Goal: Task Accomplishment & Management: Manage account settings

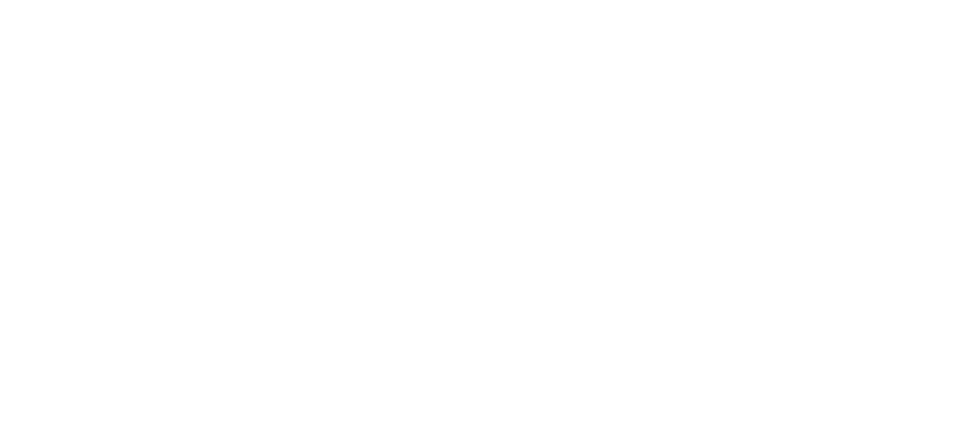
select select "Song"
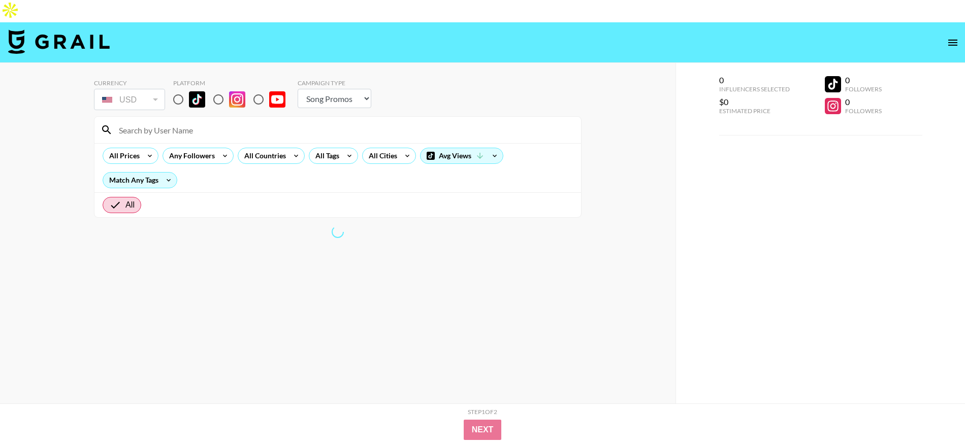
click at [954, 37] on icon "open drawer" at bounding box center [952, 43] width 12 height 12
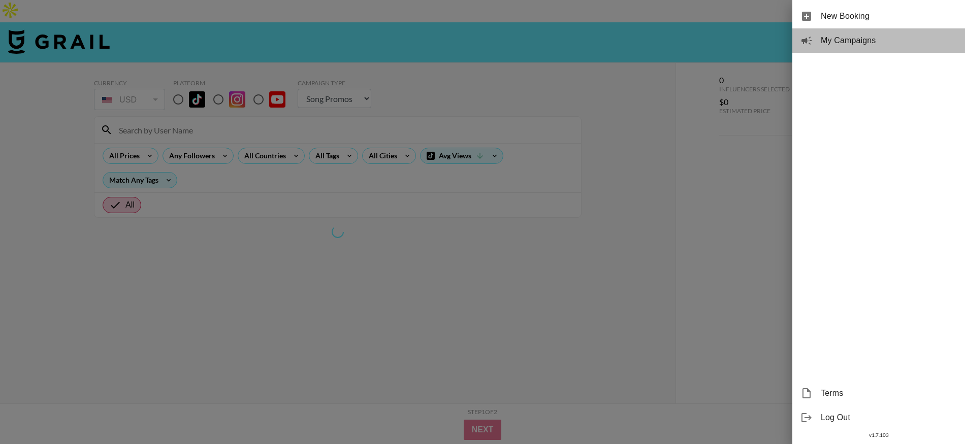
click at [894, 37] on span "My Campaigns" at bounding box center [888, 41] width 136 height 12
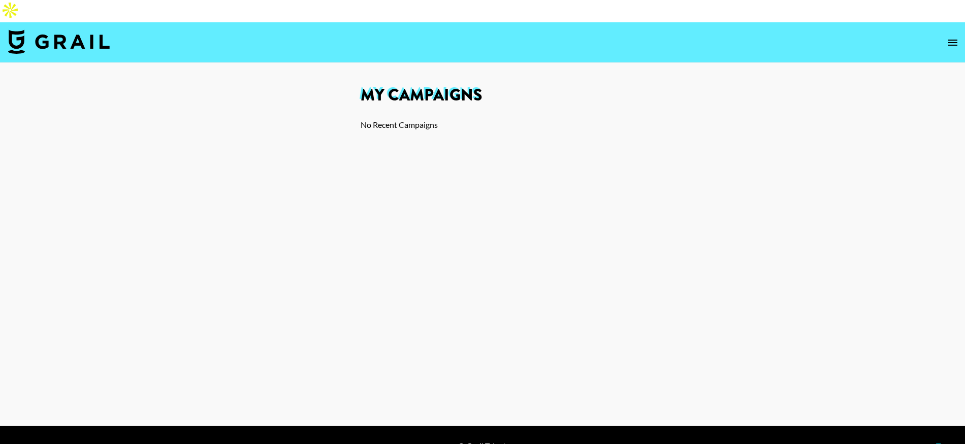
click at [949, 37] on icon "open drawer" at bounding box center [952, 43] width 12 height 12
click at [739, 37] on div at bounding box center [482, 222] width 965 height 444
click at [418, 142] on div "Created: [DATE]" at bounding box center [396, 147] width 55 height 10
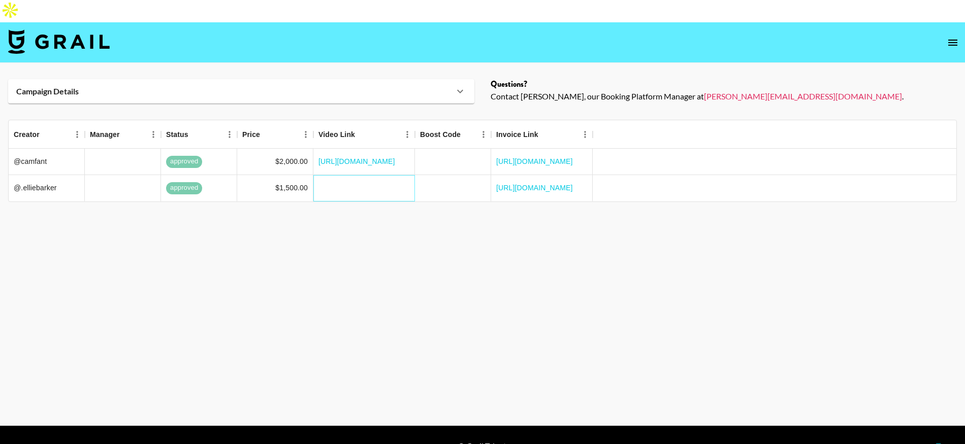
click at [379, 175] on div at bounding box center [364, 188] width 102 height 26
click at [512, 175] on div "[URL][DOMAIN_NAME]" at bounding box center [542, 188] width 102 height 26
click at [405, 81] on div "Campaign Details" at bounding box center [241, 91] width 466 height 24
click at [400, 79] on div "Campaign Details" at bounding box center [241, 91] width 466 height 24
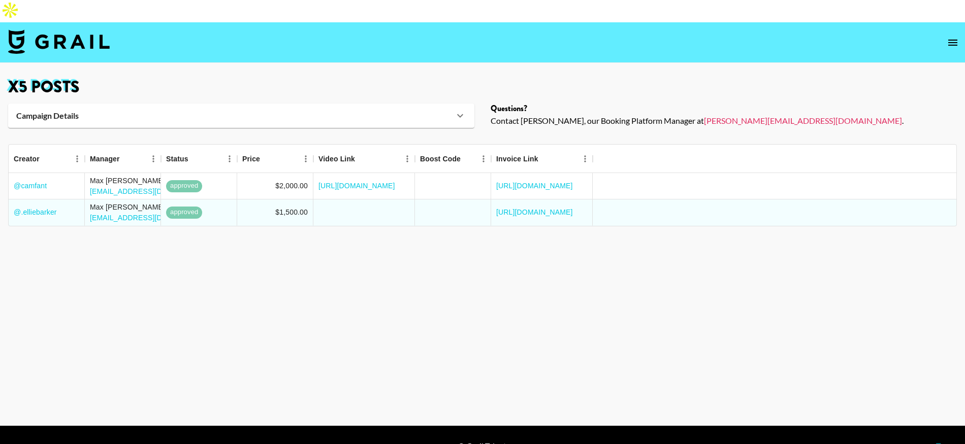
click at [219, 111] on div "Campaign Details" at bounding box center [235, 116] width 438 height 10
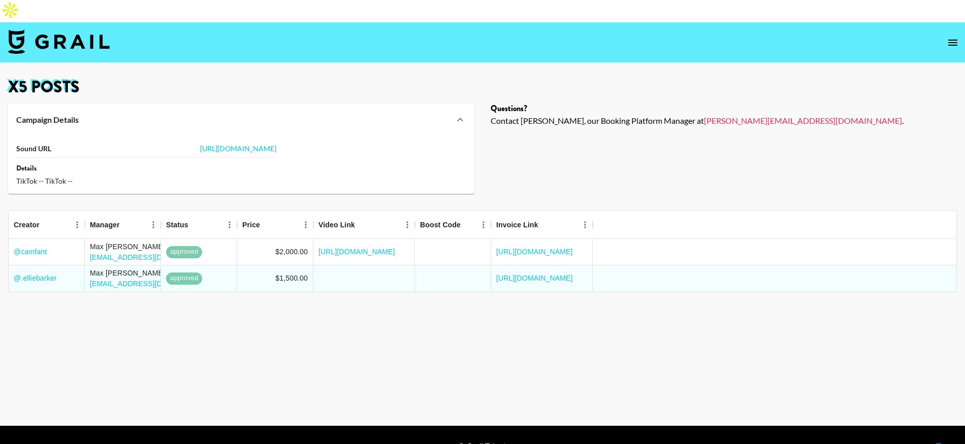
click at [219, 115] on div "Campaign Details" at bounding box center [235, 120] width 438 height 10
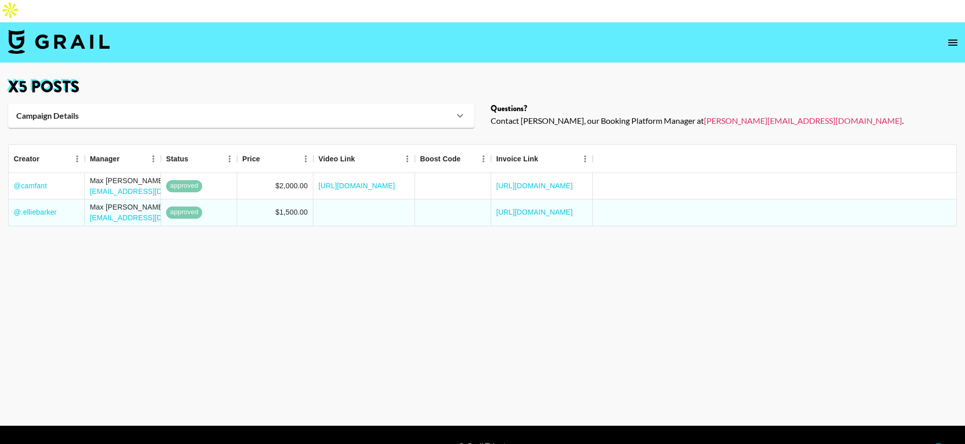
click at [219, 111] on div "Campaign Details" at bounding box center [235, 116] width 438 height 10
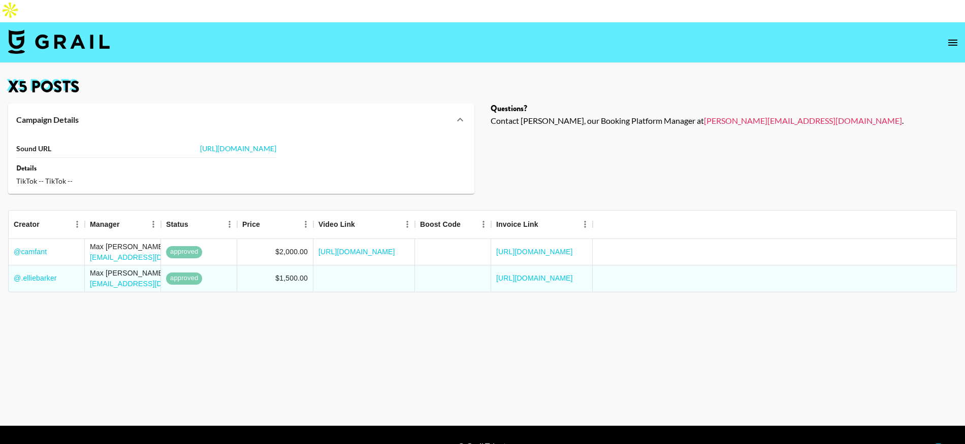
click at [219, 115] on div "Campaign Details" at bounding box center [235, 120] width 438 height 10
